Goal: Task Accomplishment & Management: Manage account settings

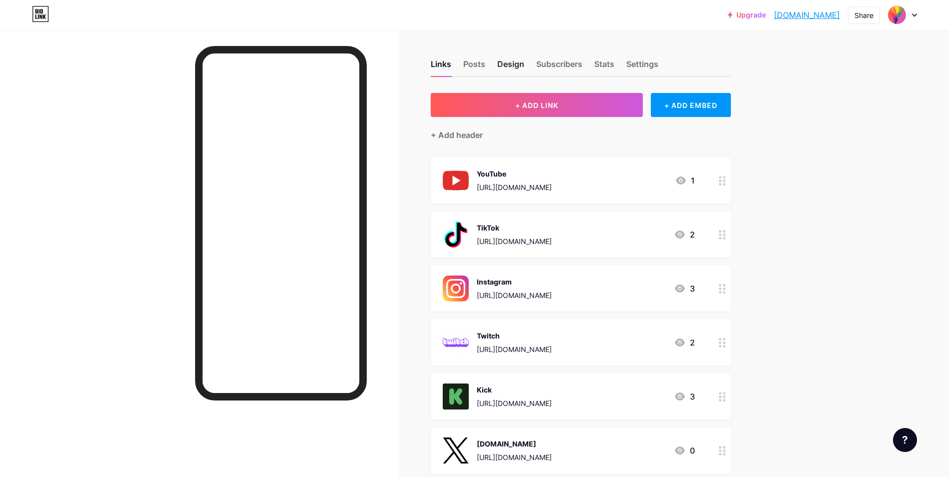
click at [517, 63] on div "Design" at bounding box center [510, 67] width 27 height 18
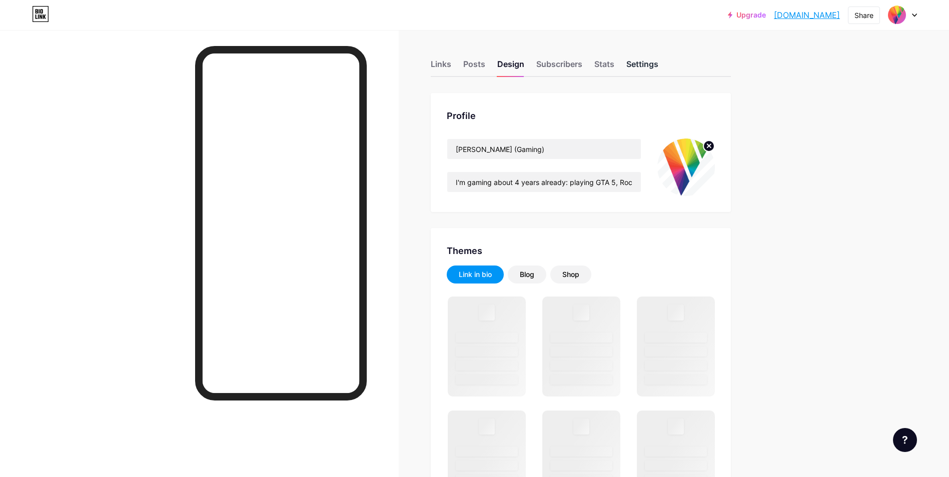
click at [642, 64] on div "Settings" at bounding box center [642, 67] width 32 height 18
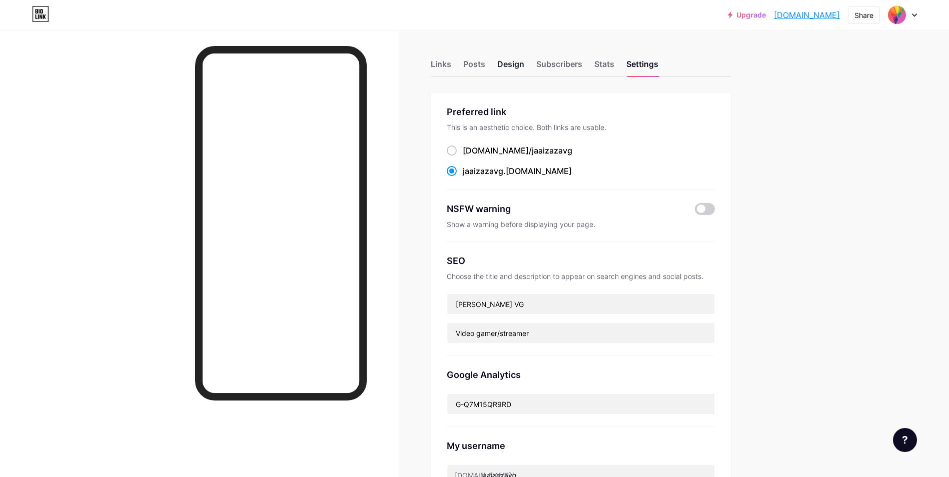
click at [513, 69] on div "Design" at bounding box center [510, 67] width 27 height 18
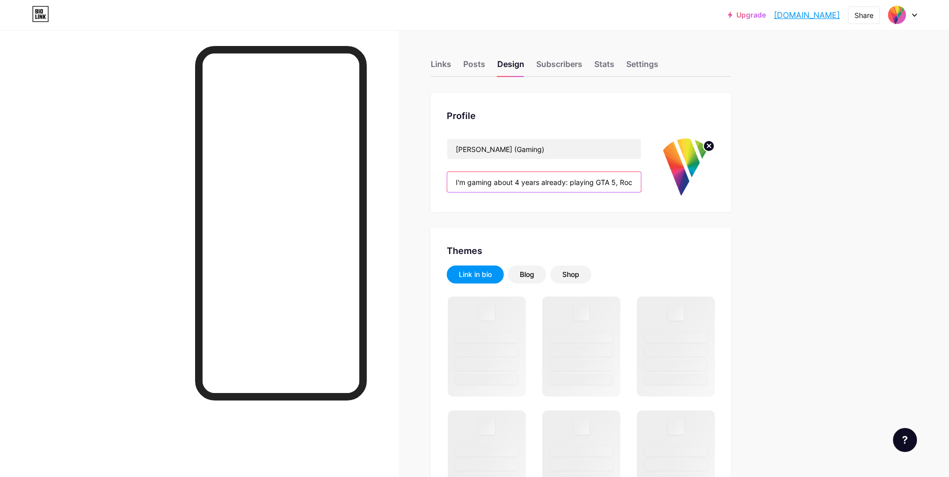
click at [502, 182] on input "I'm gaming about 4 years already: playing GTA 5, Rocket League, Battlefield 204…" at bounding box center [544, 182] width 194 height 20
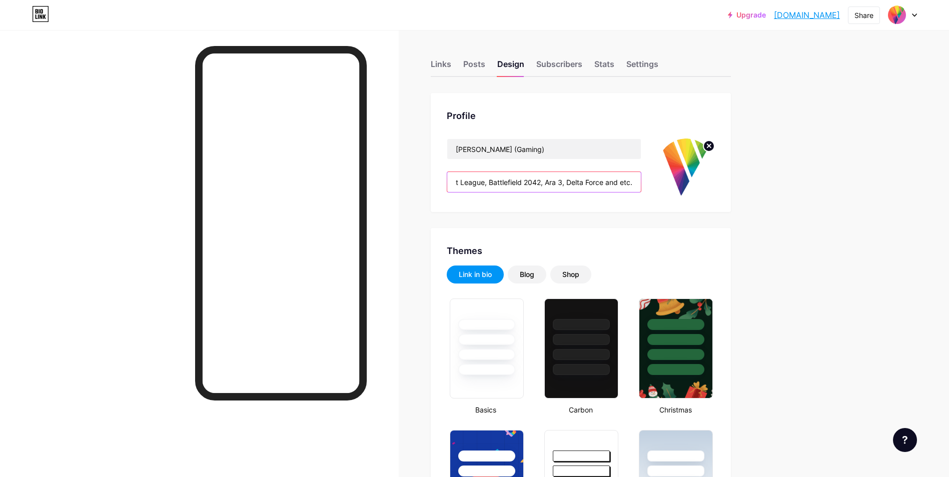
scroll to position [0, 185]
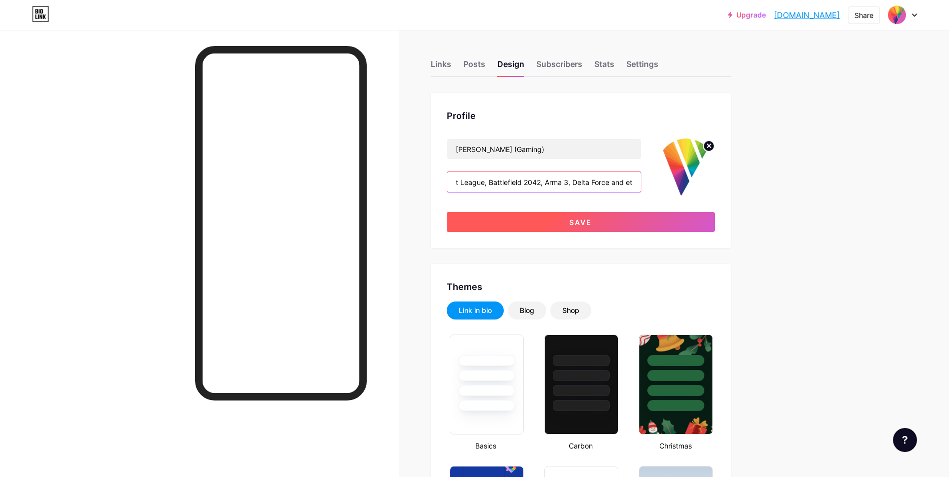
type input "I'm gaming about 4 years already: playing GTA 5, Rocket League, Battlefield 204…"
click at [596, 225] on button "Save" at bounding box center [581, 222] width 268 height 20
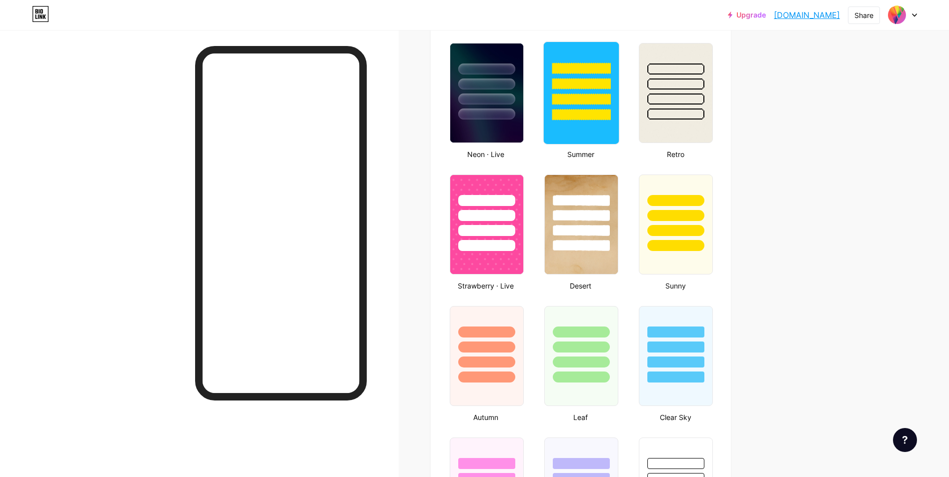
scroll to position [600, 0]
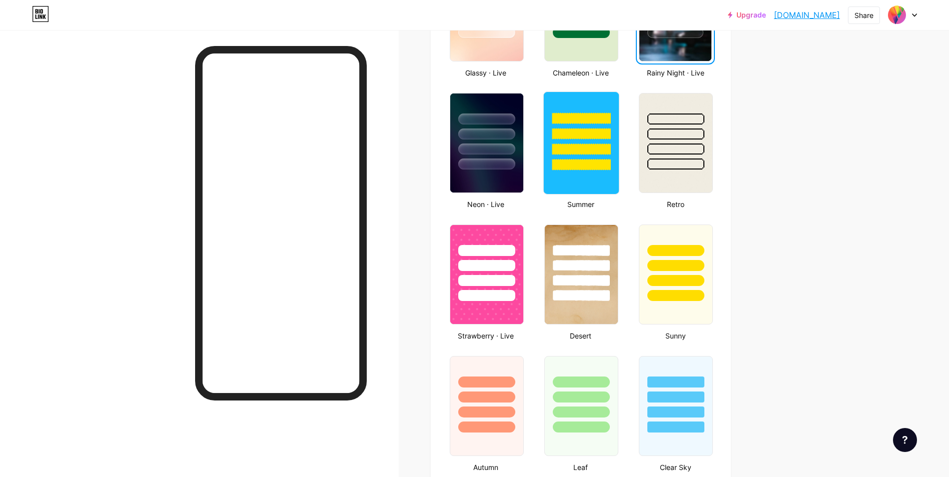
click at [588, 146] on div at bounding box center [581, 150] width 59 height 12
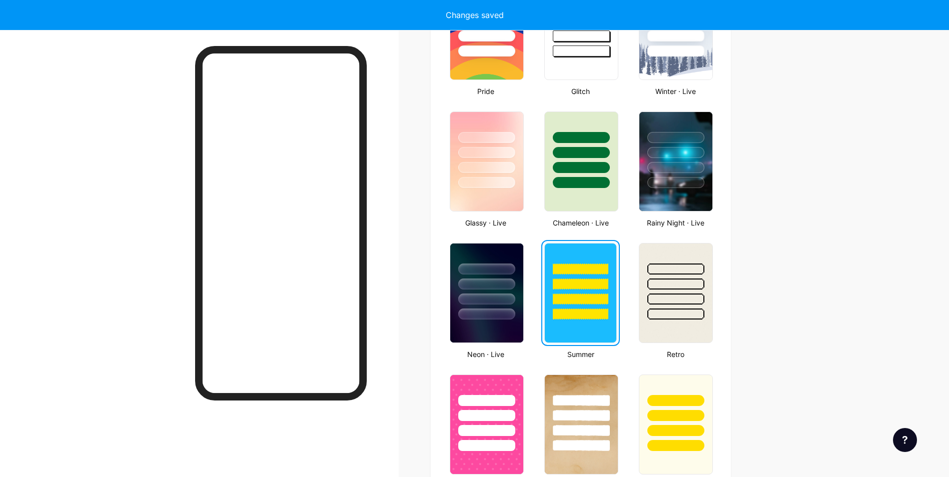
scroll to position [350, 0]
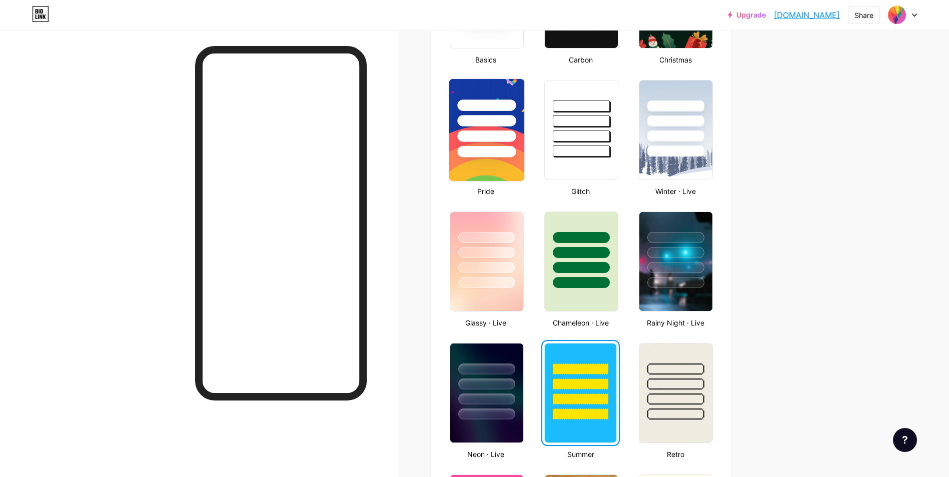
click at [477, 163] on img at bounding box center [486, 130] width 75 height 102
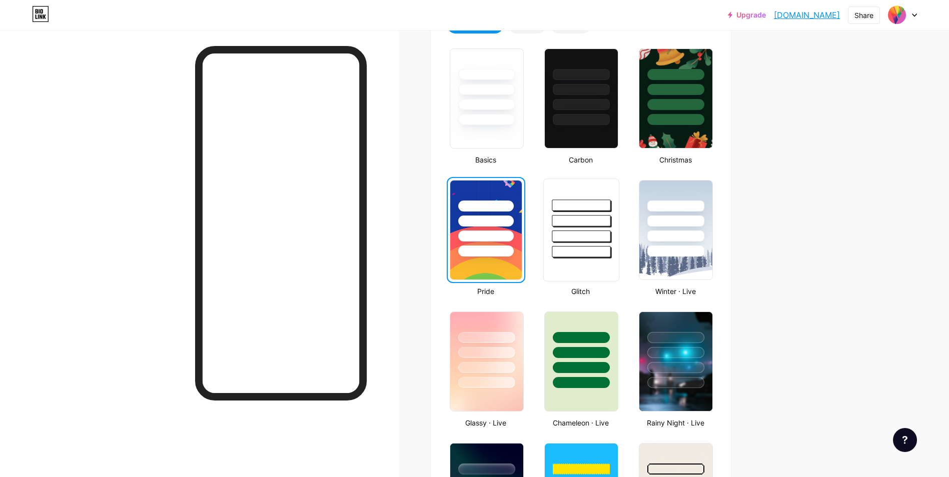
scroll to position [200, 0]
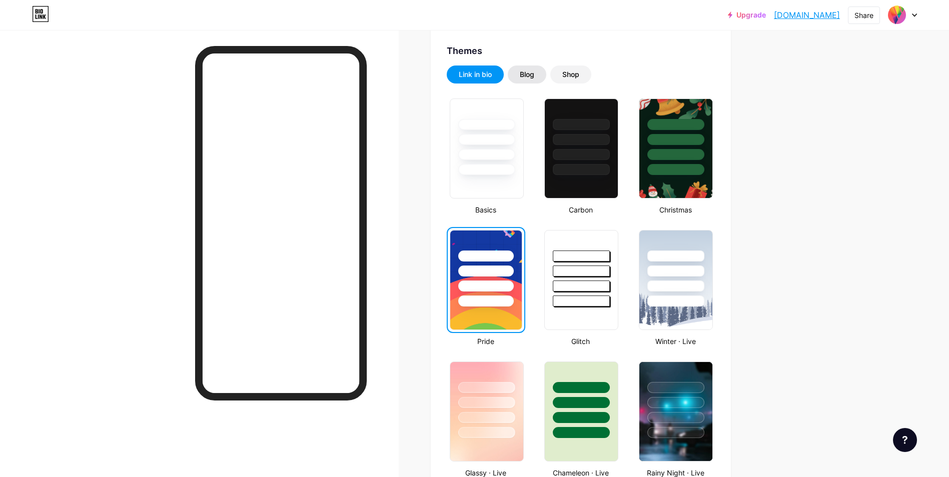
click at [534, 72] on div "Blog" at bounding box center [527, 75] width 15 height 10
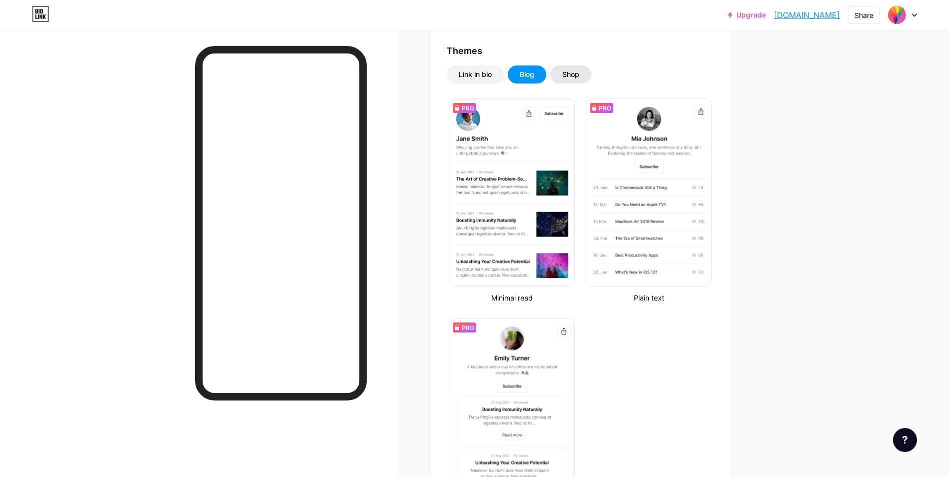
click at [569, 72] on div "Shop" at bounding box center [570, 75] width 17 height 10
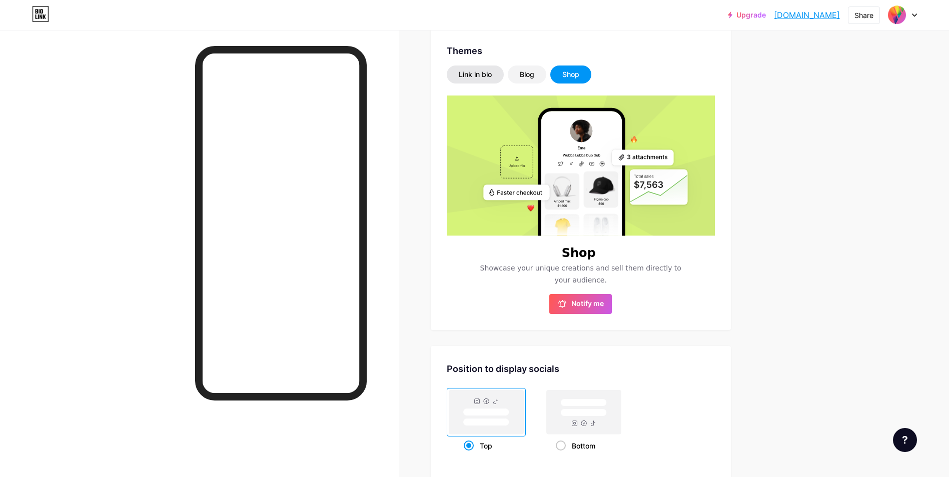
click at [470, 71] on div "Link in bio" at bounding box center [475, 75] width 33 height 10
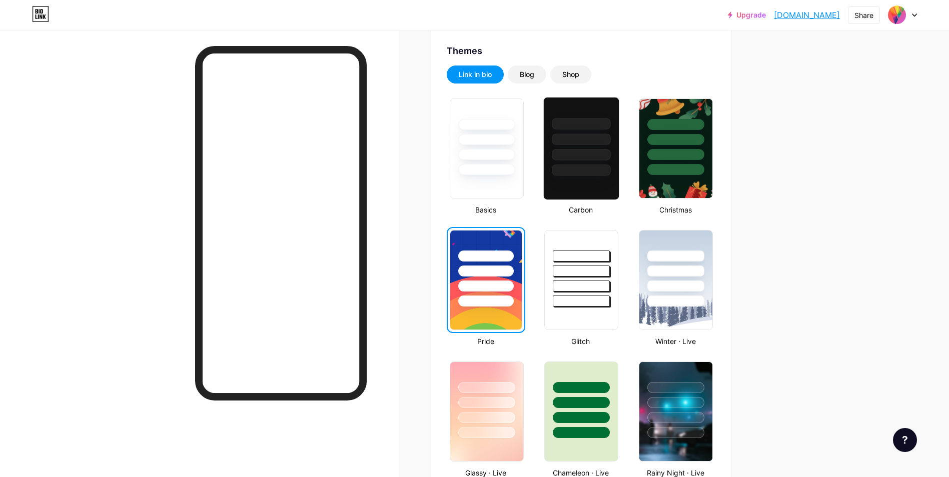
click at [581, 156] on div at bounding box center [581, 155] width 59 height 12
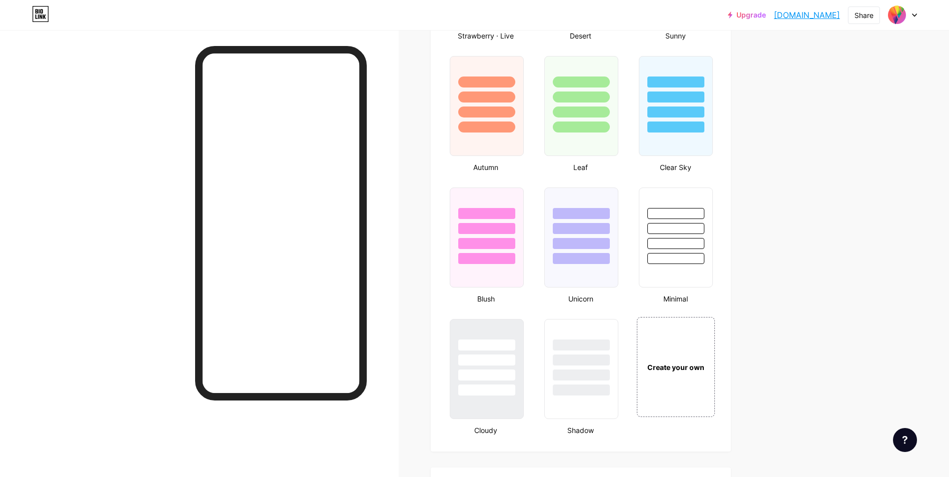
scroll to position [950, 0]
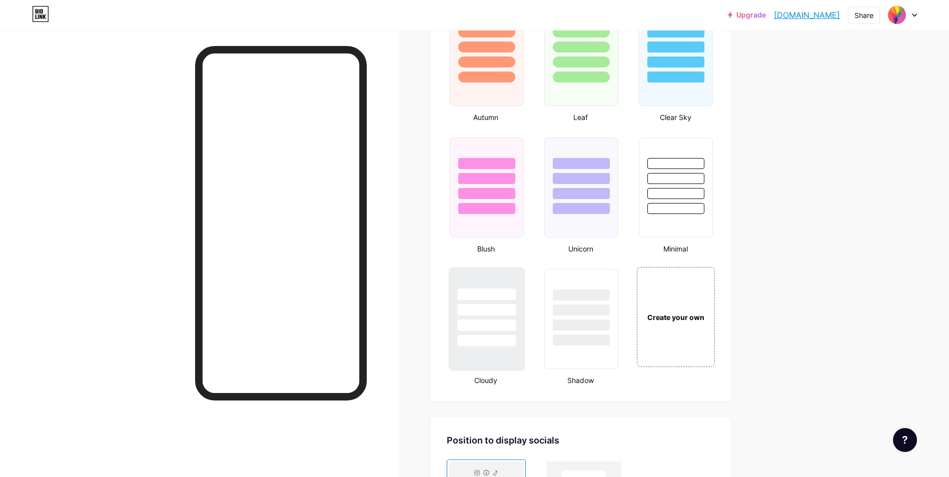
click at [496, 308] on div at bounding box center [486, 310] width 59 height 12
click at [575, 316] on div at bounding box center [581, 307] width 75 height 79
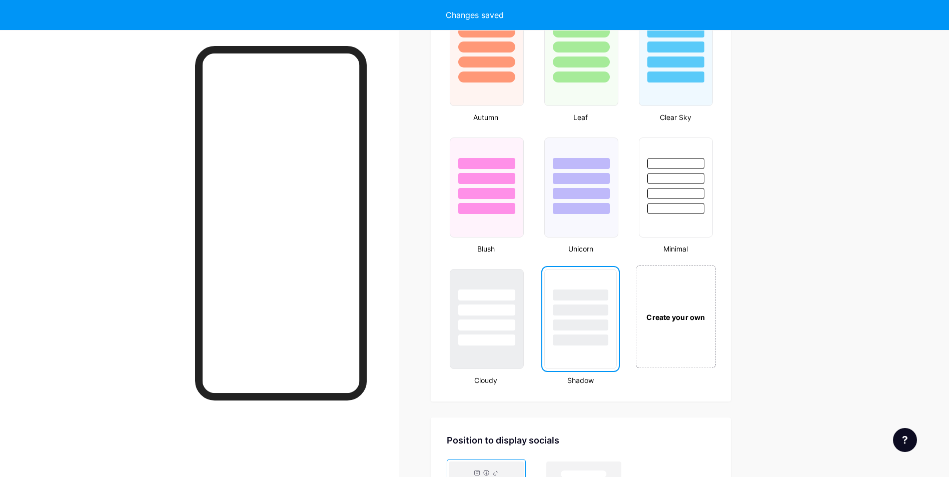
click at [695, 318] on div "Create your own" at bounding box center [675, 317] width 75 height 11
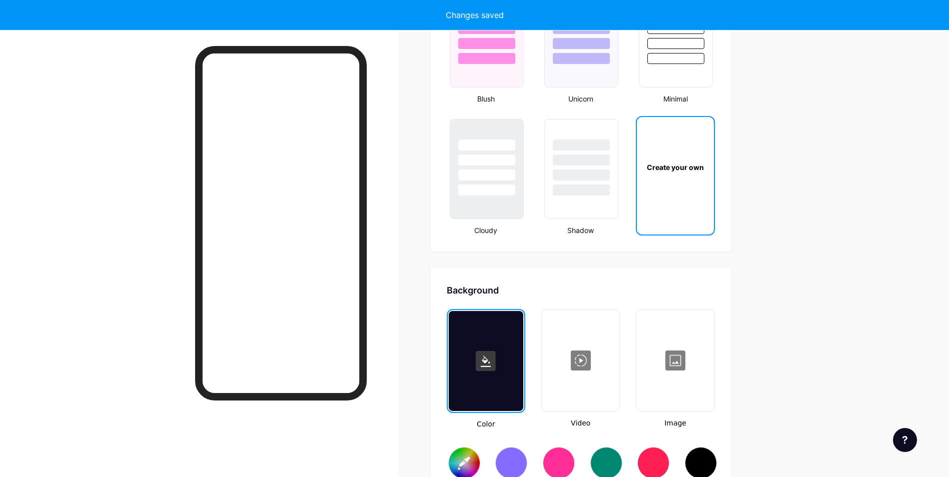
scroll to position [1328, 0]
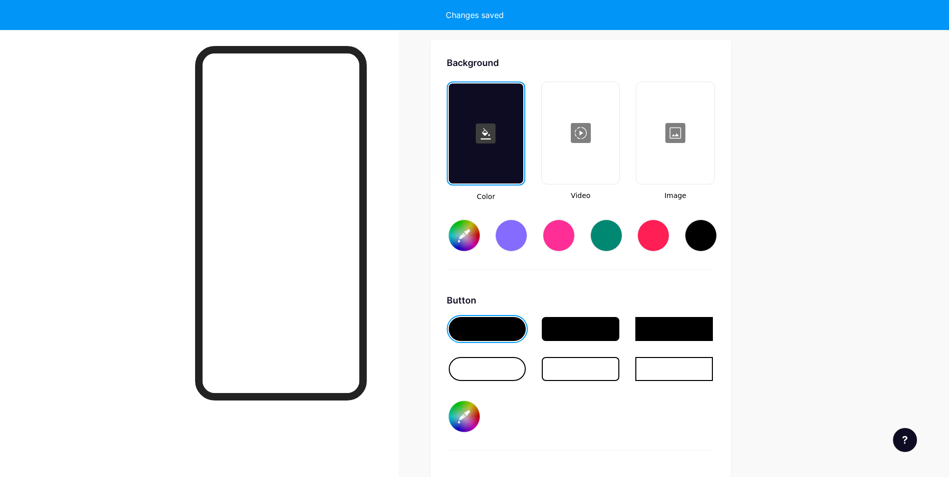
type input "#ffffff"
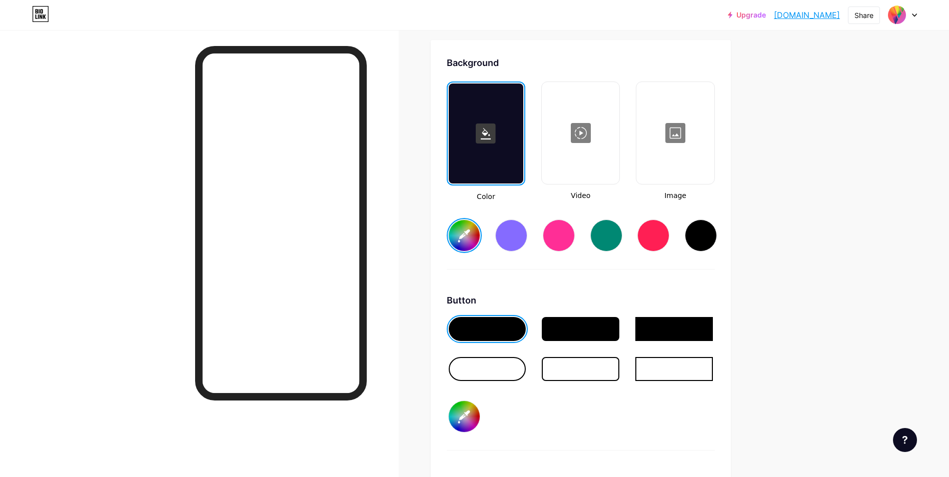
click at [687, 129] on div at bounding box center [675, 133] width 76 height 100
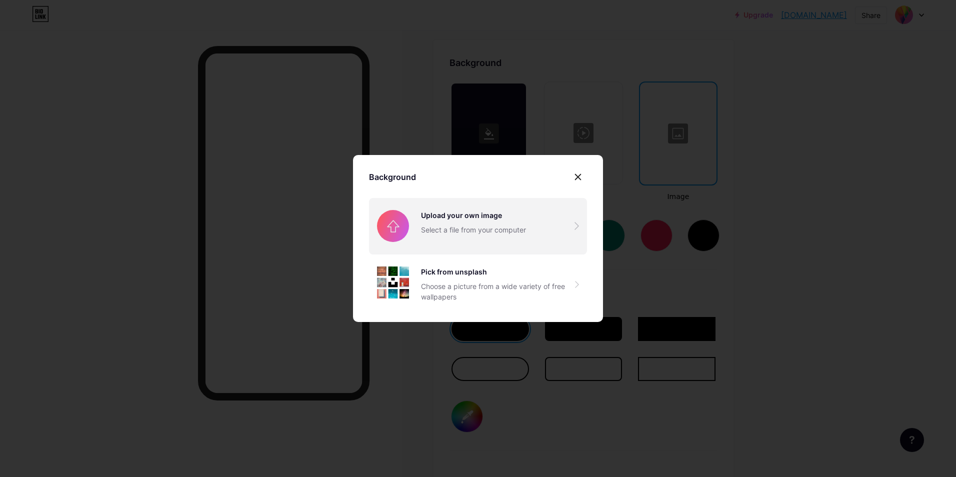
click at [508, 219] on input "file" at bounding box center [478, 226] width 218 height 56
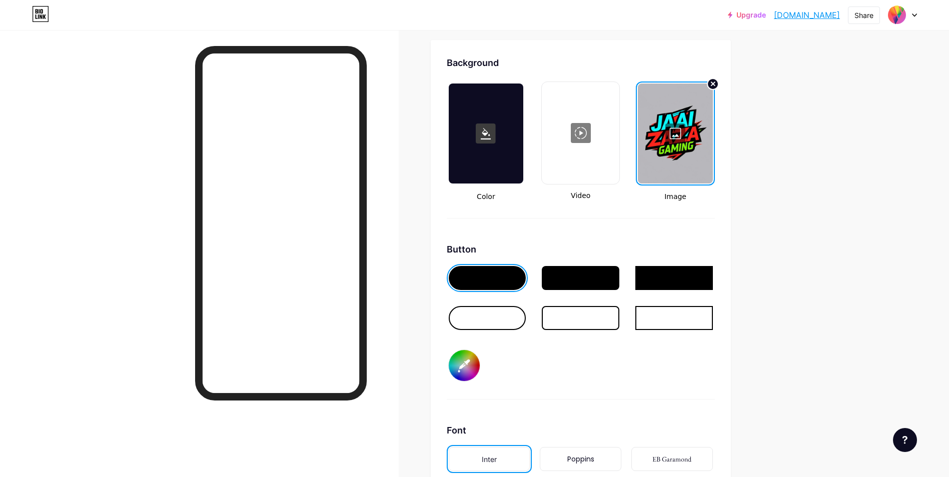
click at [483, 316] on div at bounding box center [488, 318] width 78 height 24
click at [591, 316] on div at bounding box center [581, 318] width 78 height 24
click at [594, 281] on div at bounding box center [581, 278] width 78 height 24
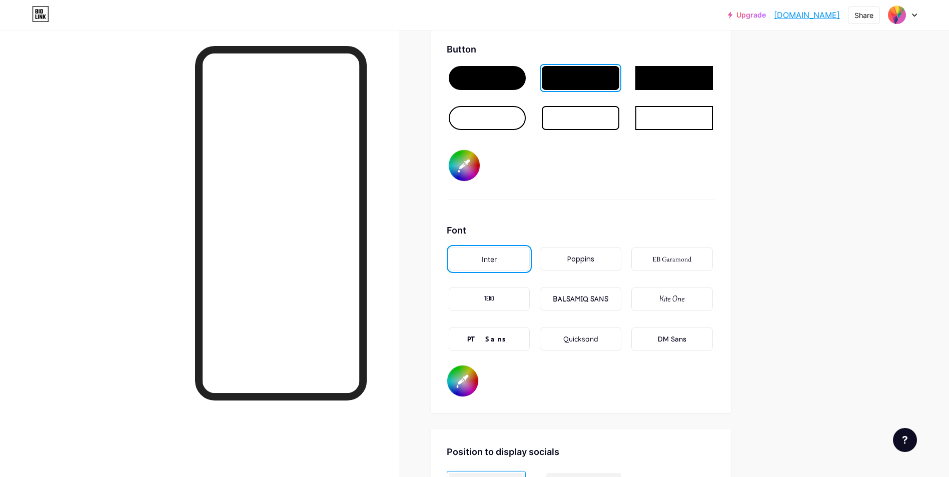
click at [593, 291] on div "BALSAMIQ SANS" at bounding box center [581, 299] width 82 height 24
click at [472, 376] on input "#000000" at bounding box center [462, 381] width 31 height 31
click at [564, 378] on div "Font Inter Poppins EB Garamond TEKO BALSAMIQ SANS Kite One PT Sans Quicksand DM…" at bounding box center [581, 311] width 268 height 174
click at [473, 379] on input "#ff0000" at bounding box center [462, 381] width 31 height 31
click at [597, 365] on div "Font Inter Poppins EB Garamond TEKO BALSAMIQ SANS Kite One PT Sans Quicksand DM…" at bounding box center [581, 311] width 268 height 174
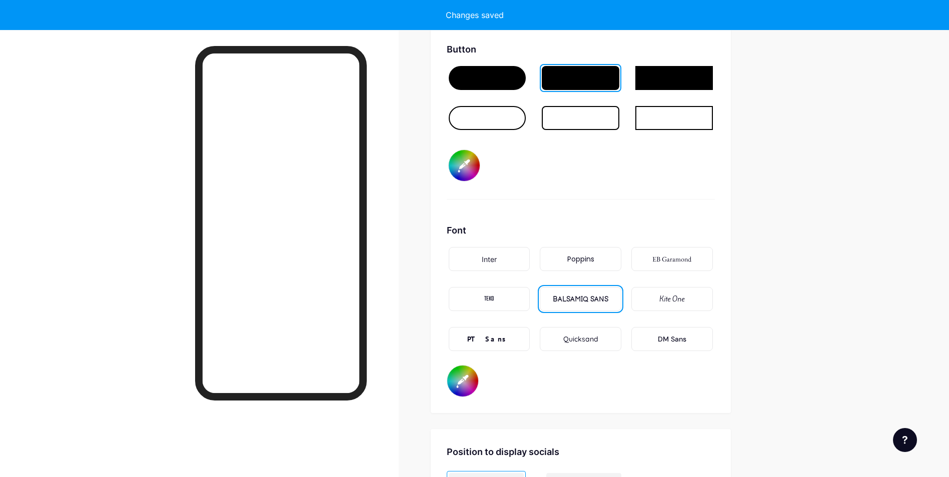
click at [464, 382] on input "#0084ff" at bounding box center [462, 381] width 31 height 31
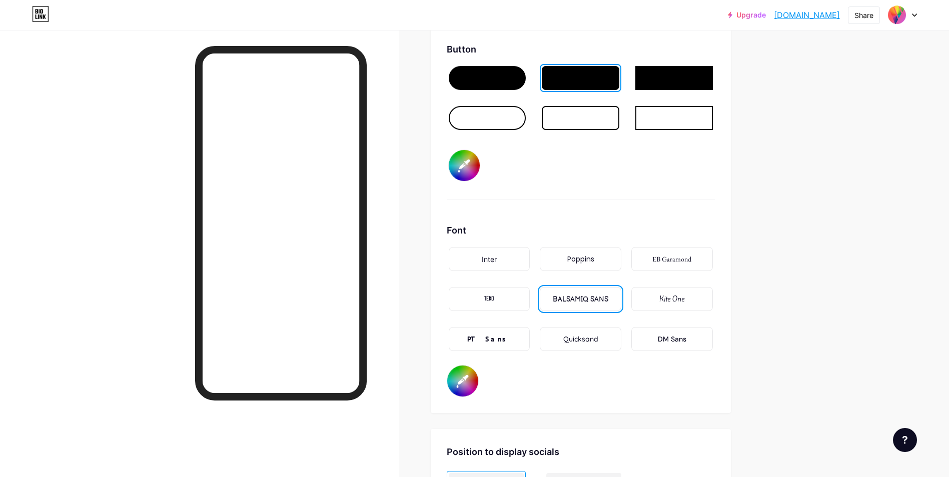
type input "#ffffff"
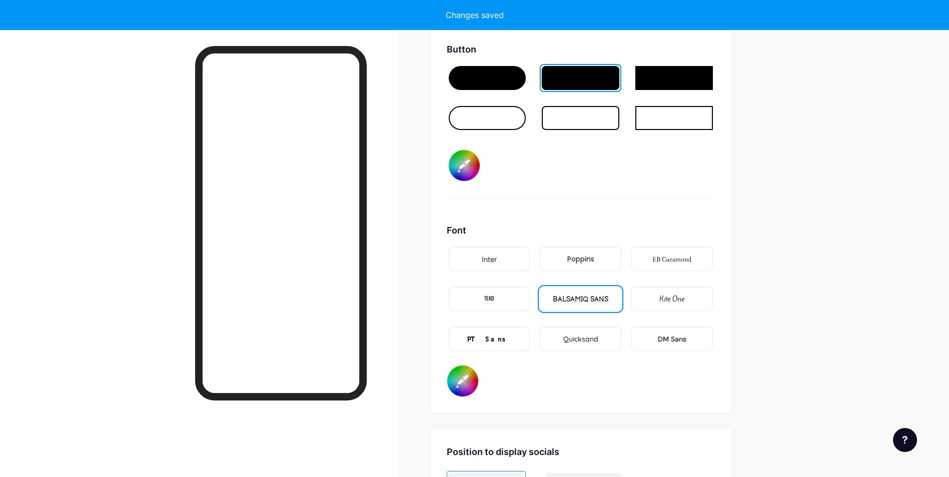
click at [615, 163] on div "Button #000000" at bounding box center [581, 121] width 268 height 157
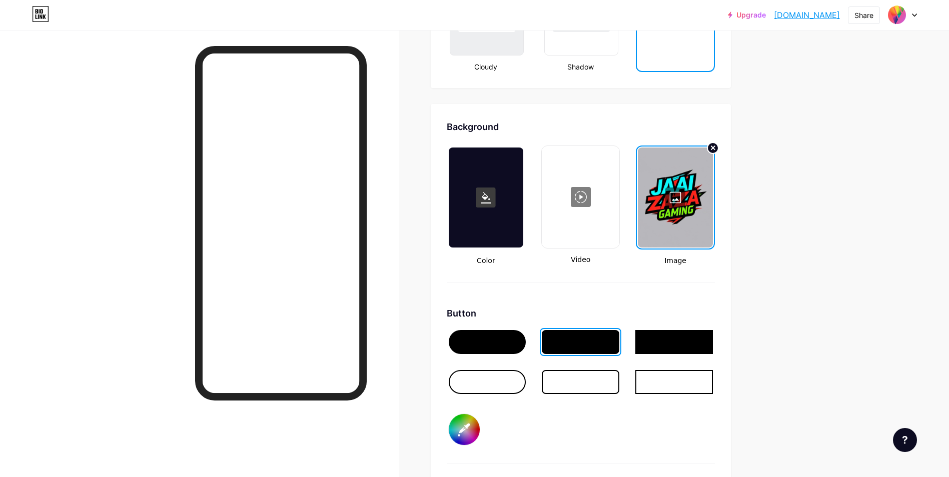
scroll to position [1414, 0]
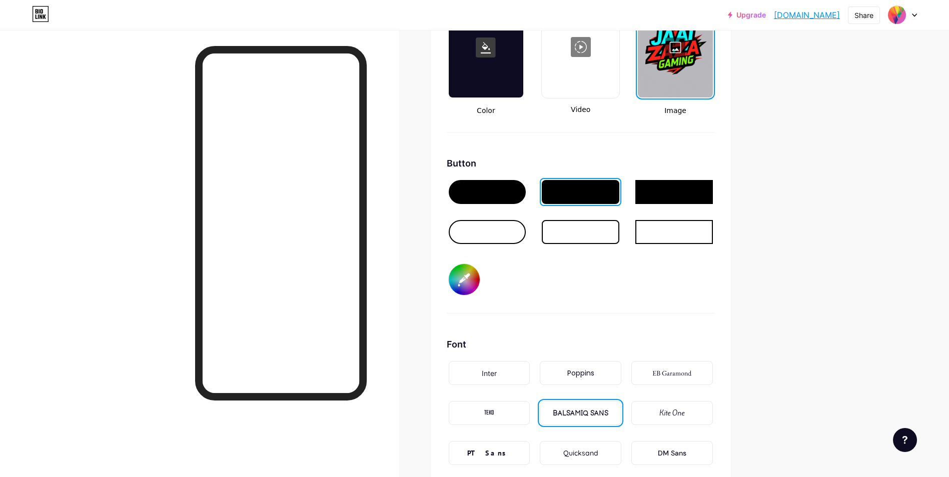
click at [464, 282] on input "#000000" at bounding box center [464, 279] width 31 height 31
type input "#ffffff"
click at [665, 298] on div "Button #ffffff" at bounding box center [581, 235] width 268 height 157
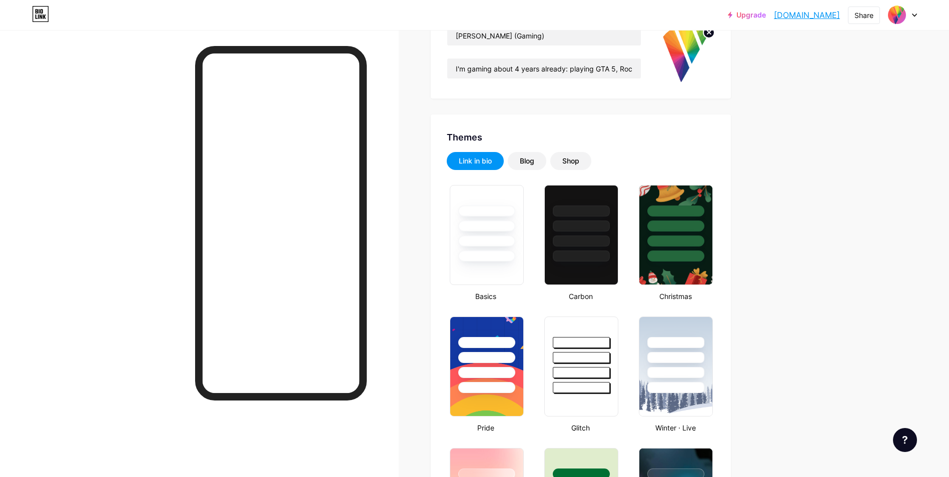
scroll to position [0, 0]
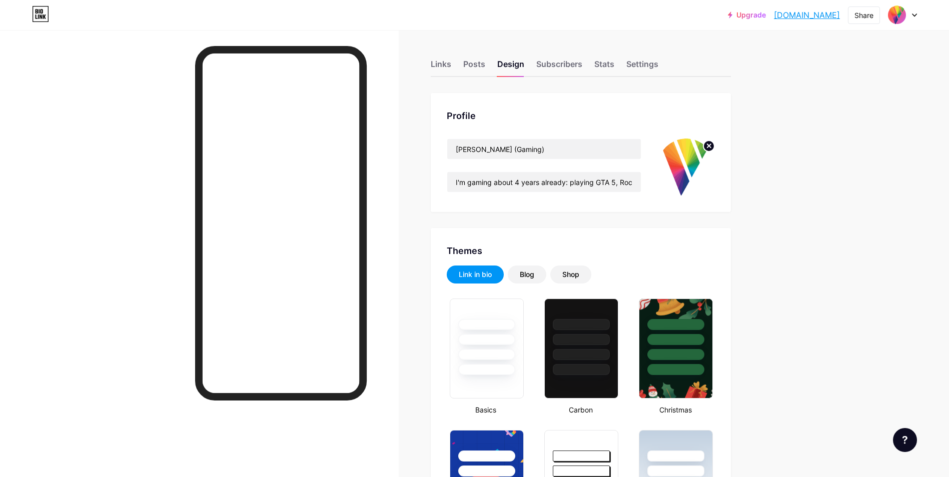
click at [705, 143] on span at bounding box center [686, 168] width 58 height 58
click at [710, 149] on circle at bounding box center [708, 146] width 11 height 11
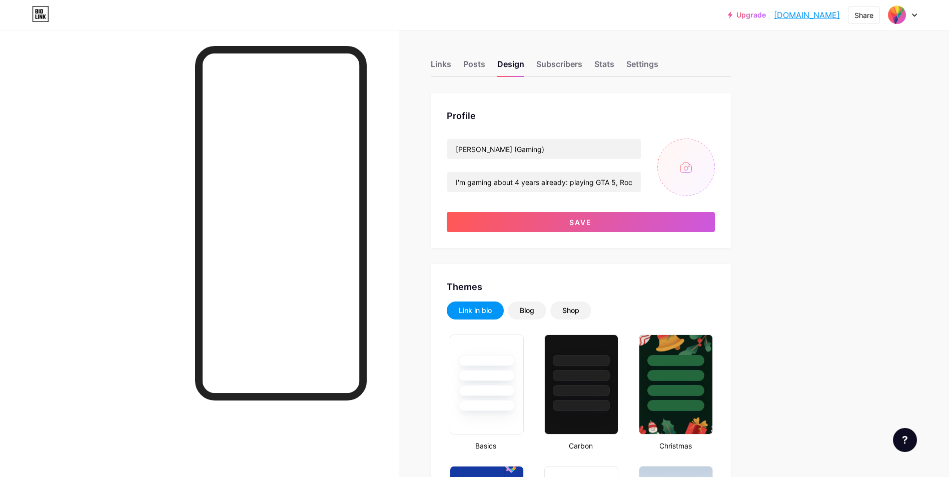
click at [689, 166] on input "file" at bounding box center [686, 168] width 58 height 58
type input "C:\fakepath\Wordmark Logo with Energetic Mascot.png"
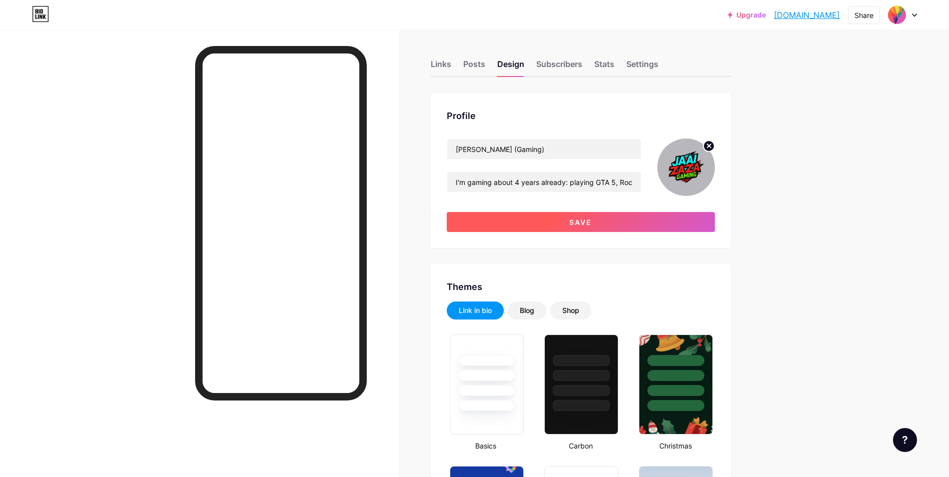
click at [586, 220] on span "Save" at bounding box center [580, 222] width 23 height 9
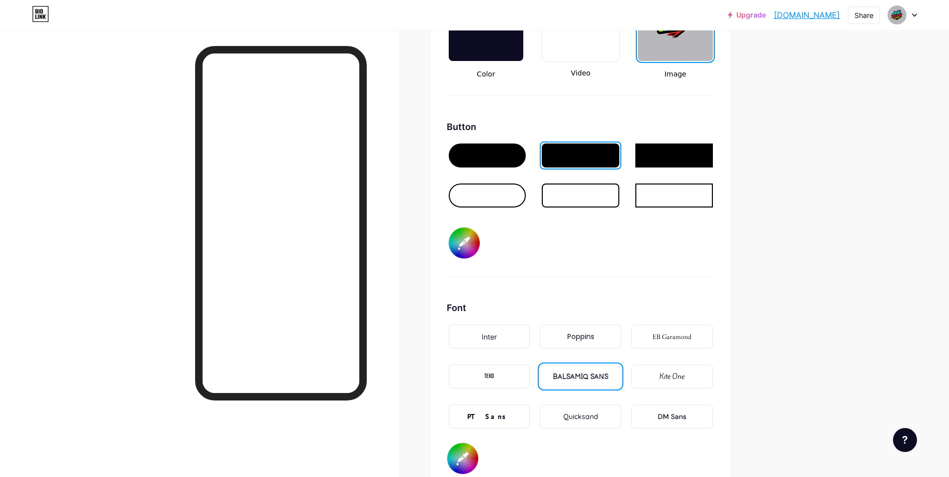
scroll to position [1550, 0]
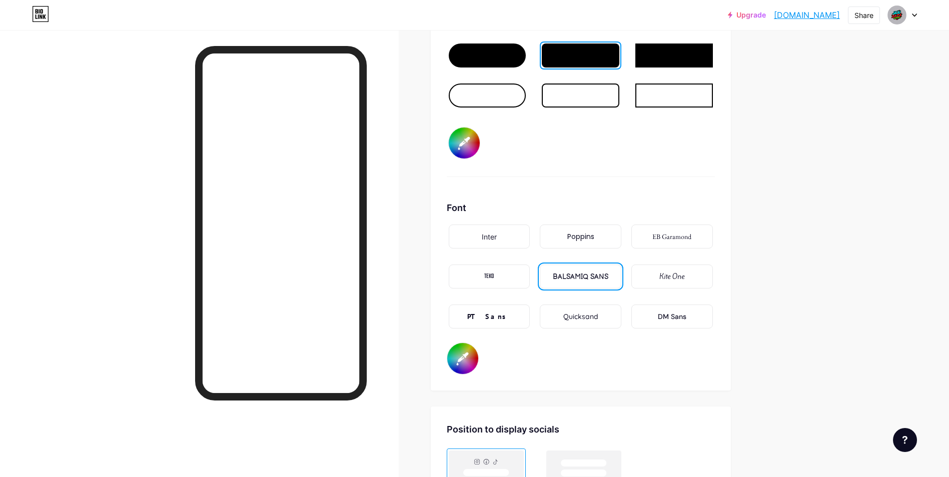
click at [587, 316] on div "Quicksand" at bounding box center [580, 317] width 35 height 11
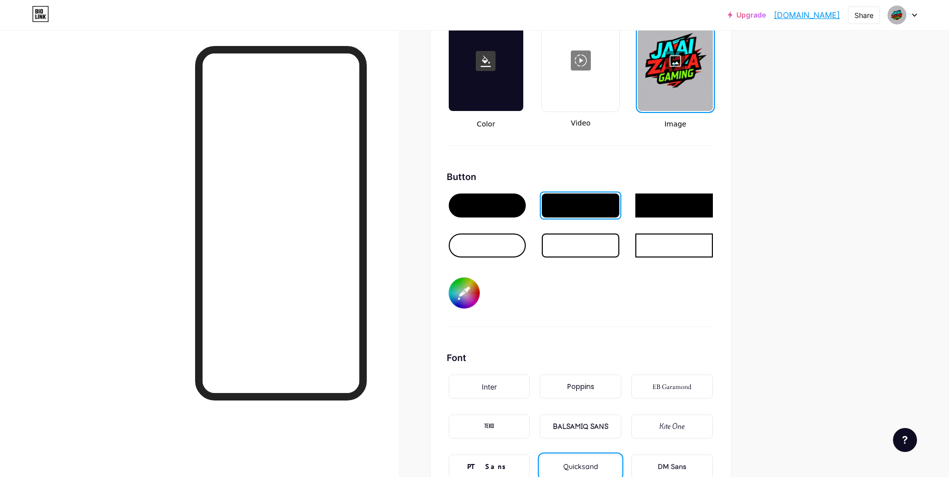
scroll to position [1300, 0]
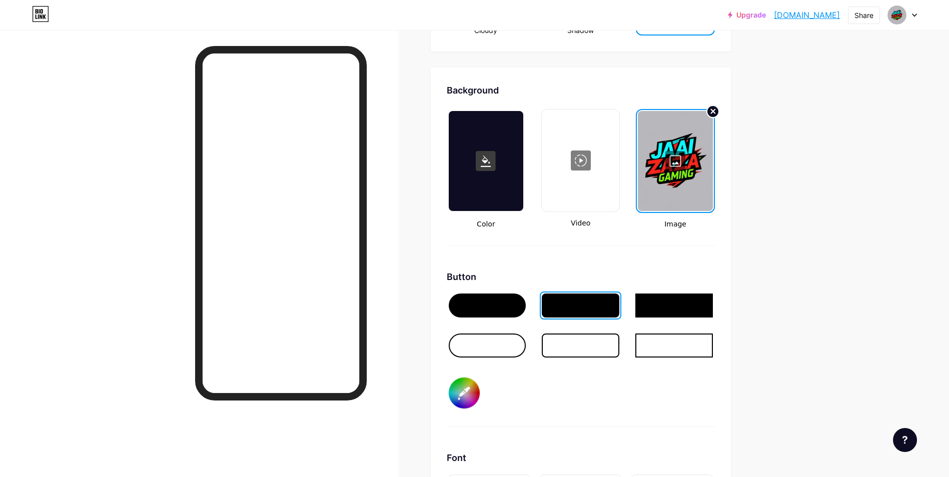
click at [716, 110] on circle at bounding box center [713, 112] width 12 height 12
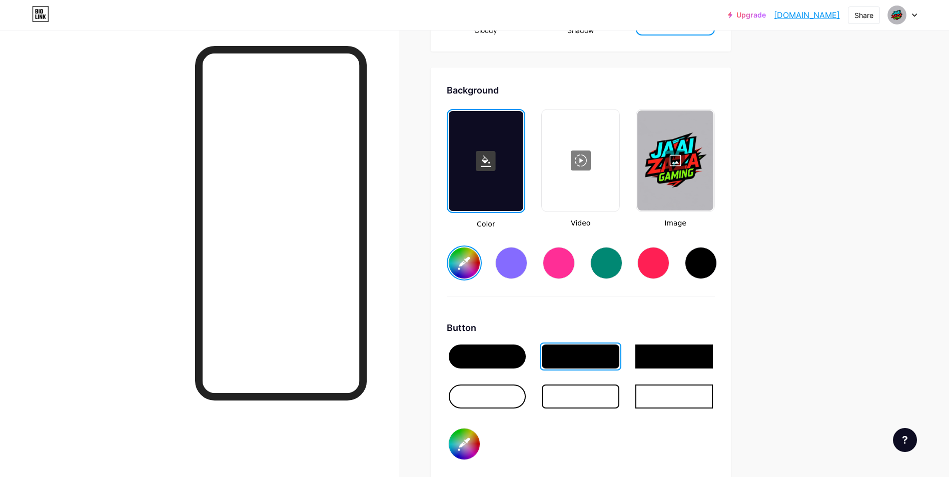
click at [495, 156] on rect at bounding box center [486, 161] width 20 height 20
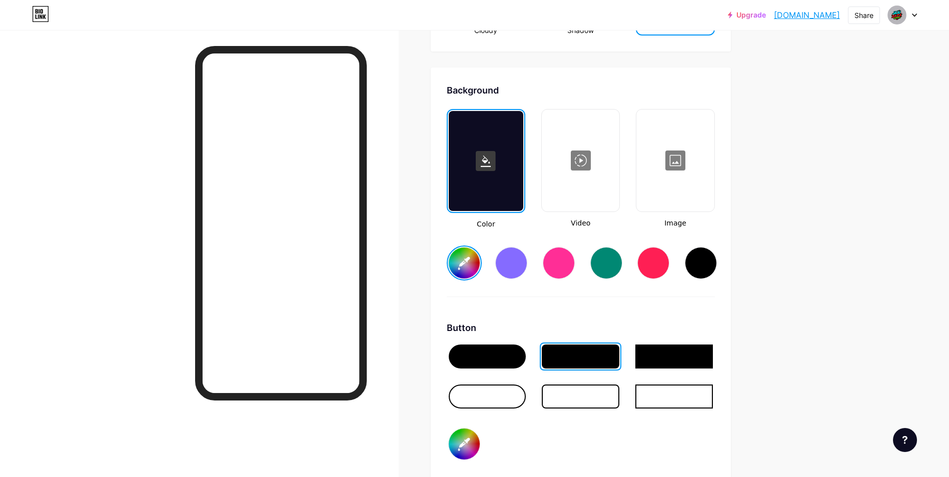
click at [712, 274] on div at bounding box center [701, 263] width 32 height 32
type input "#000000"
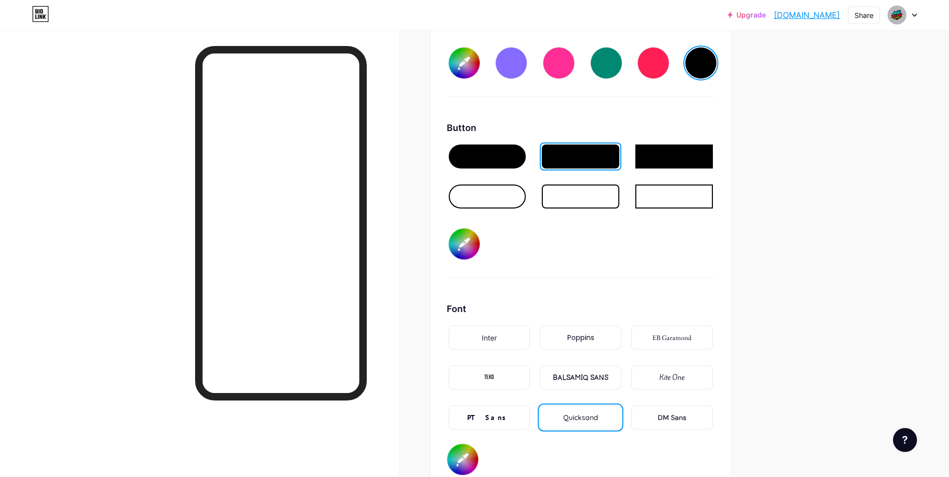
scroll to position [1700, 0]
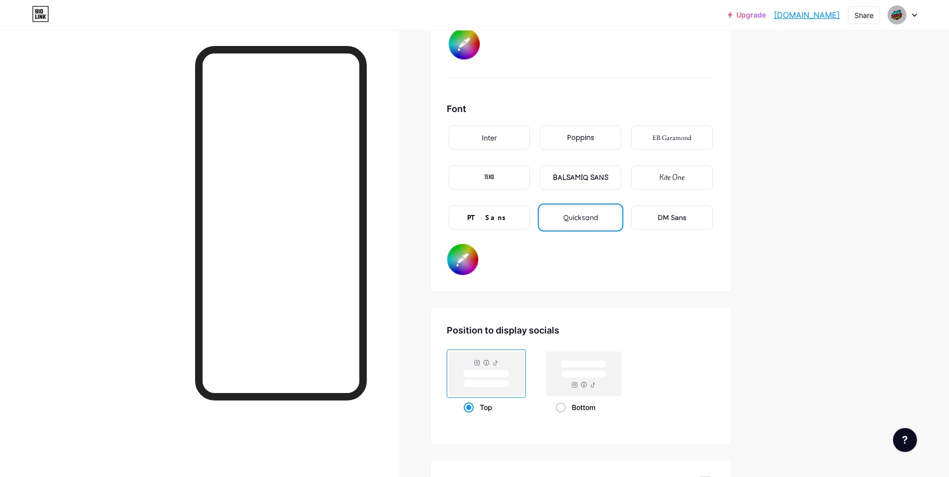
click at [505, 219] on div "PT Sans" at bounding box center [490, 218] width 82 height 24
click at [495, 139] on div "Inter" at bounding box center [489, 138] width 15 height 11
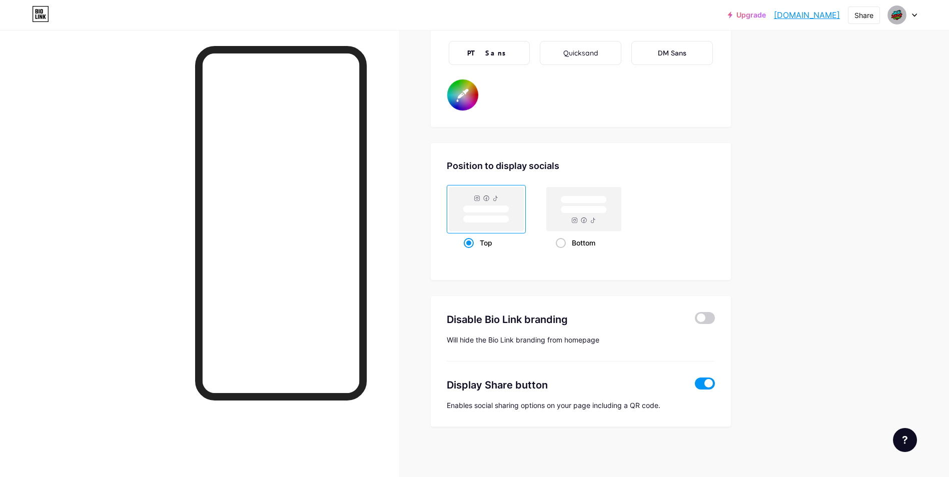
scroll to position [0, 0]
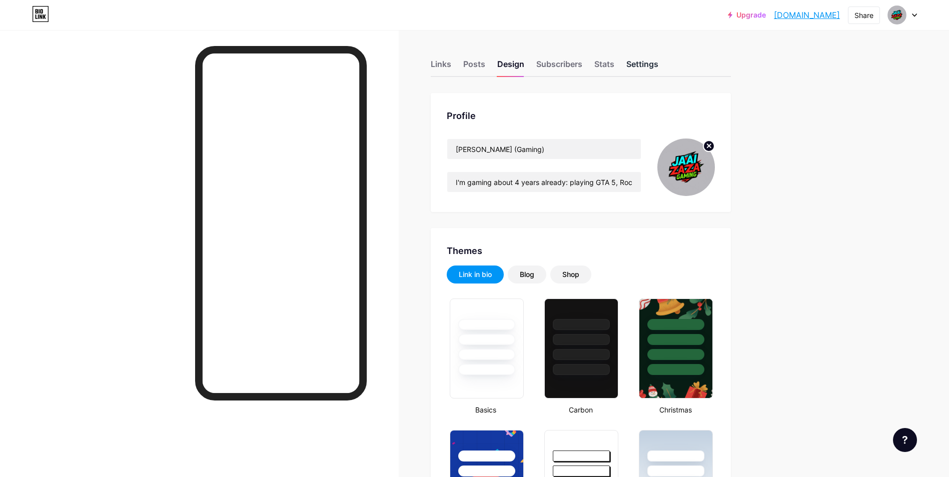
click at [640, 68] on div "Settings" at bounding box center [642, 67] width 32 height 18
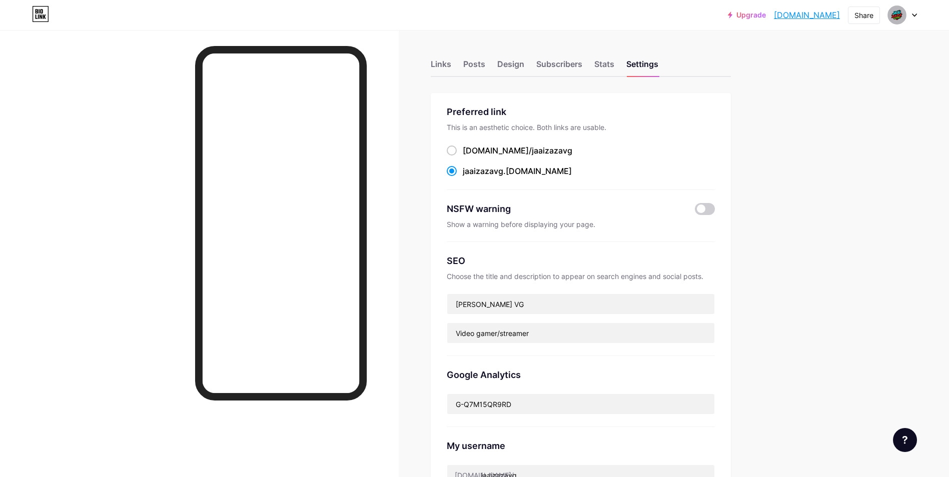
scroll to position [100, 0]
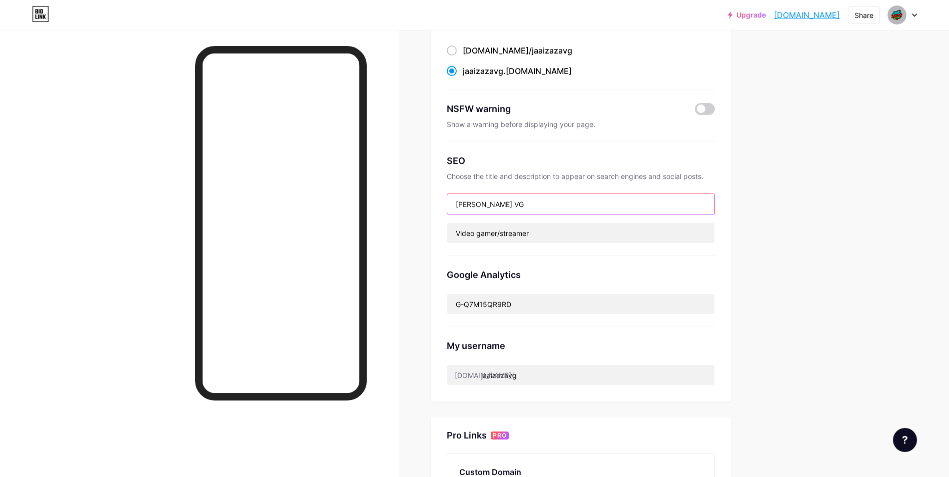
click at [553, 203] on input "[PERSON_NAME] VG" at bounding box center [580, 204] width 267 height 20
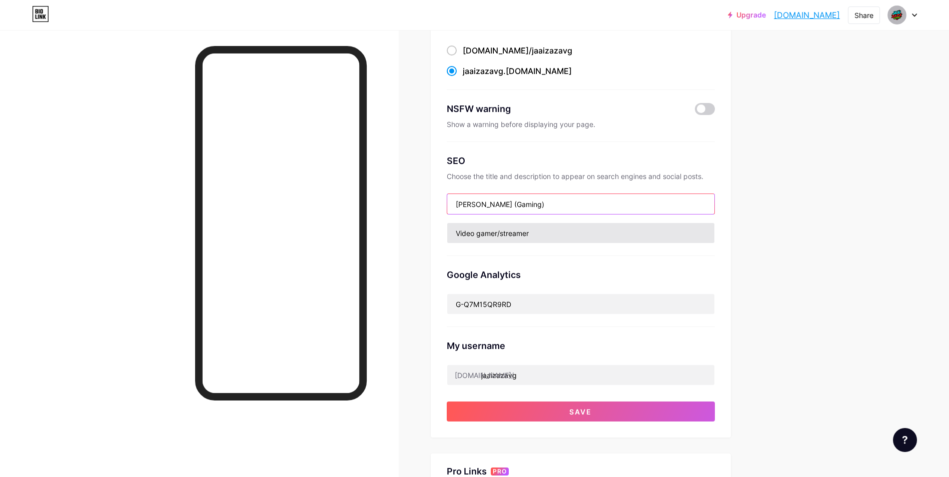
type input "[PERSON_NAME] (Gaming)"
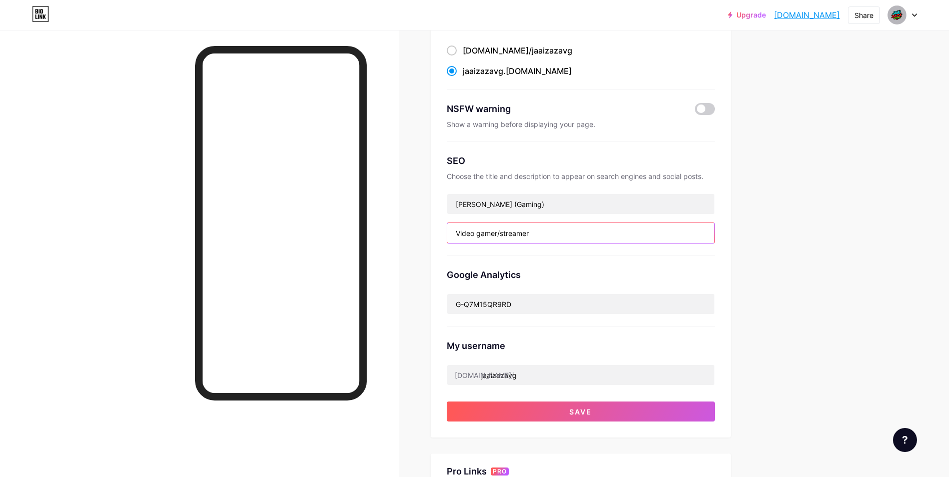
click at [505, 233] on input "Video gamer/streamer" at bounding box center [580, 233] width 267 height 20
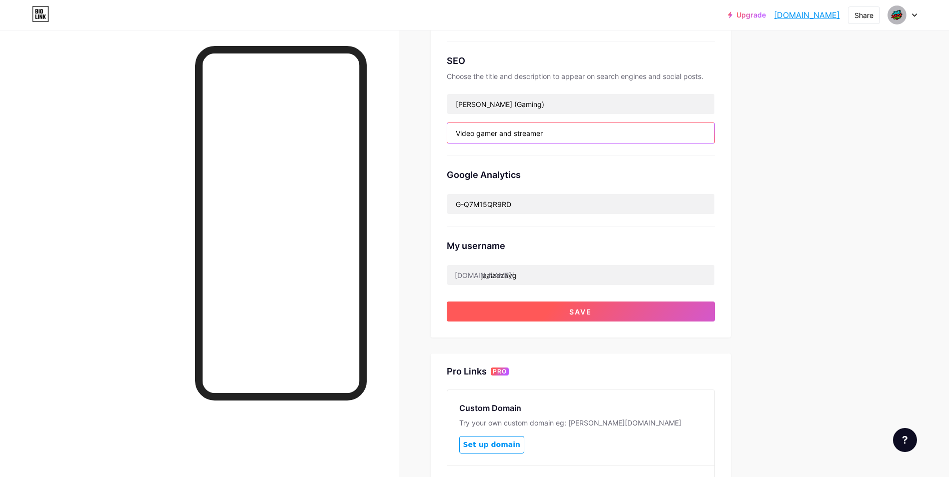
type input "Video gamer and streamer"
click at [584, 314] on span "Save" at bounding box center [580, 312] width 23 height 9
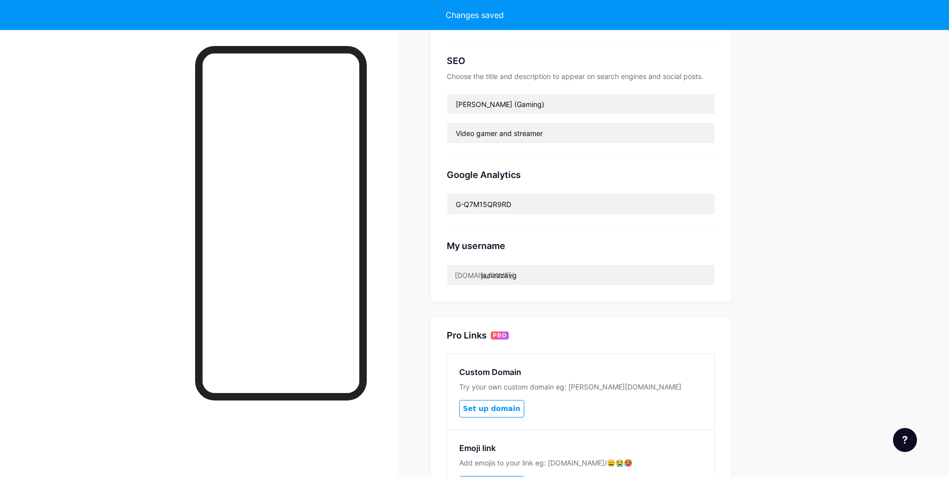
scroll to position [0, 0]
